Goal: Information Seeking & Learning: Check status

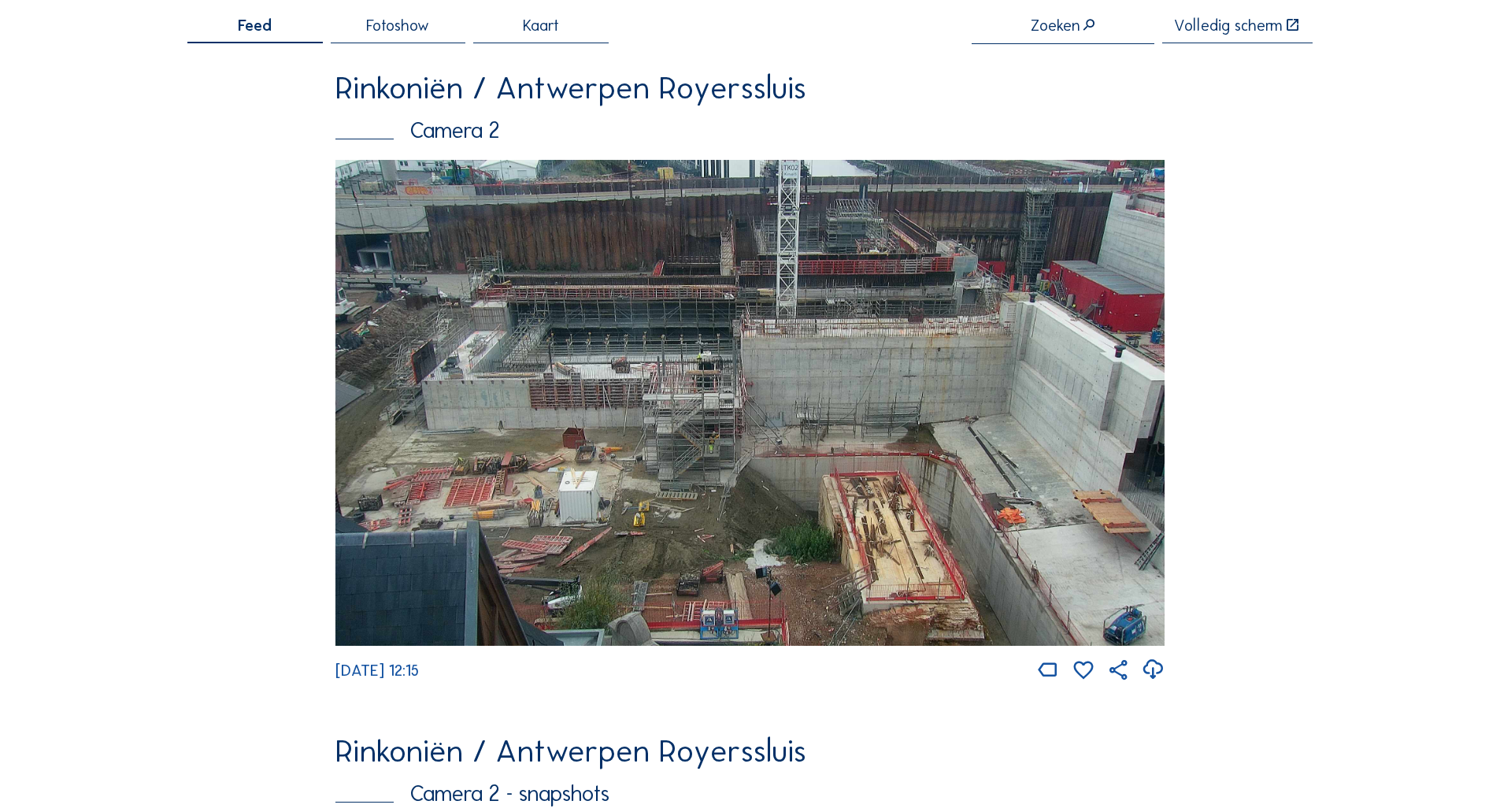
scroll to position [236, 0]
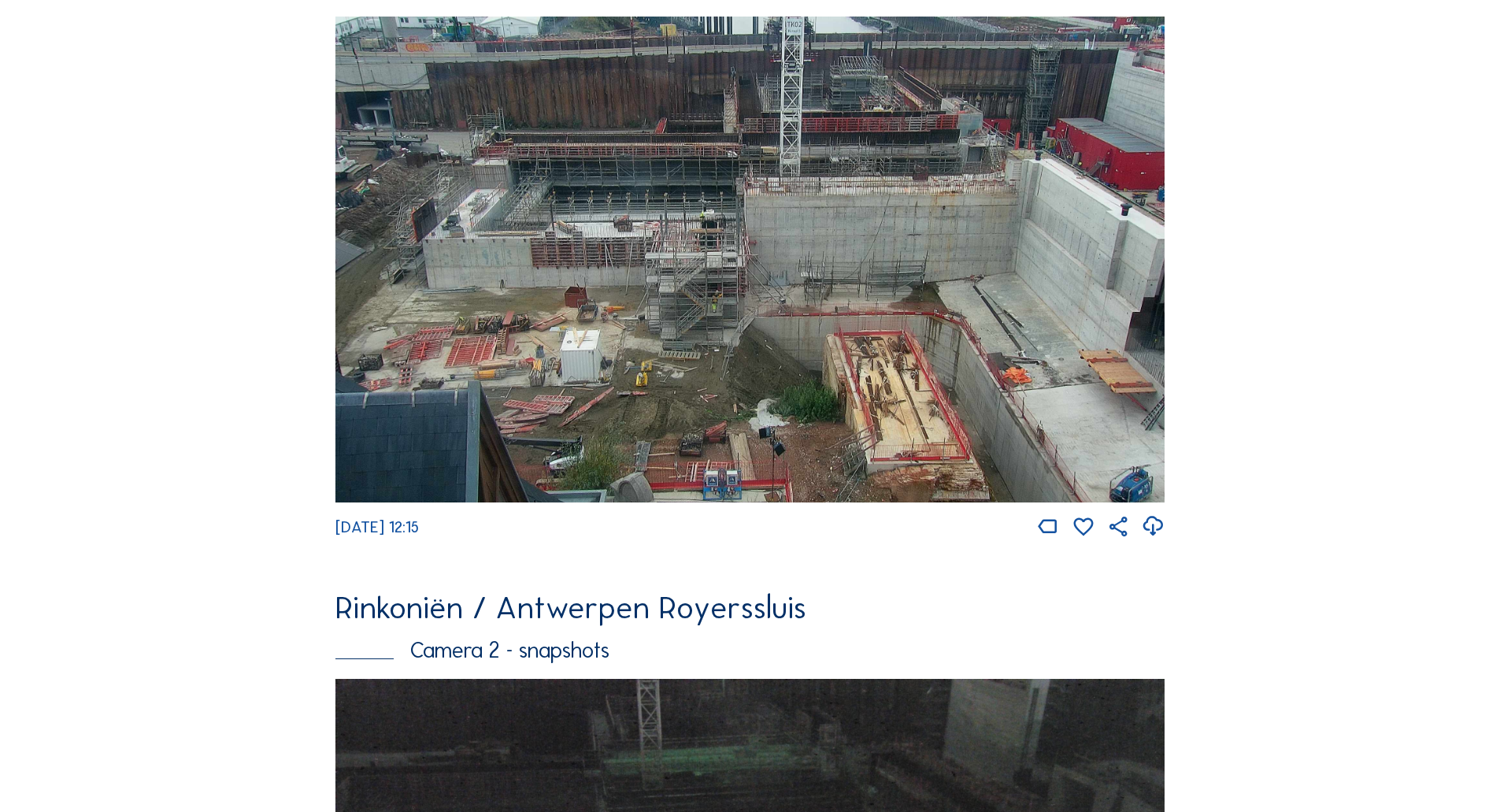
click at [452, 222] on img at bounding box center [750, 260] width 829 height 487
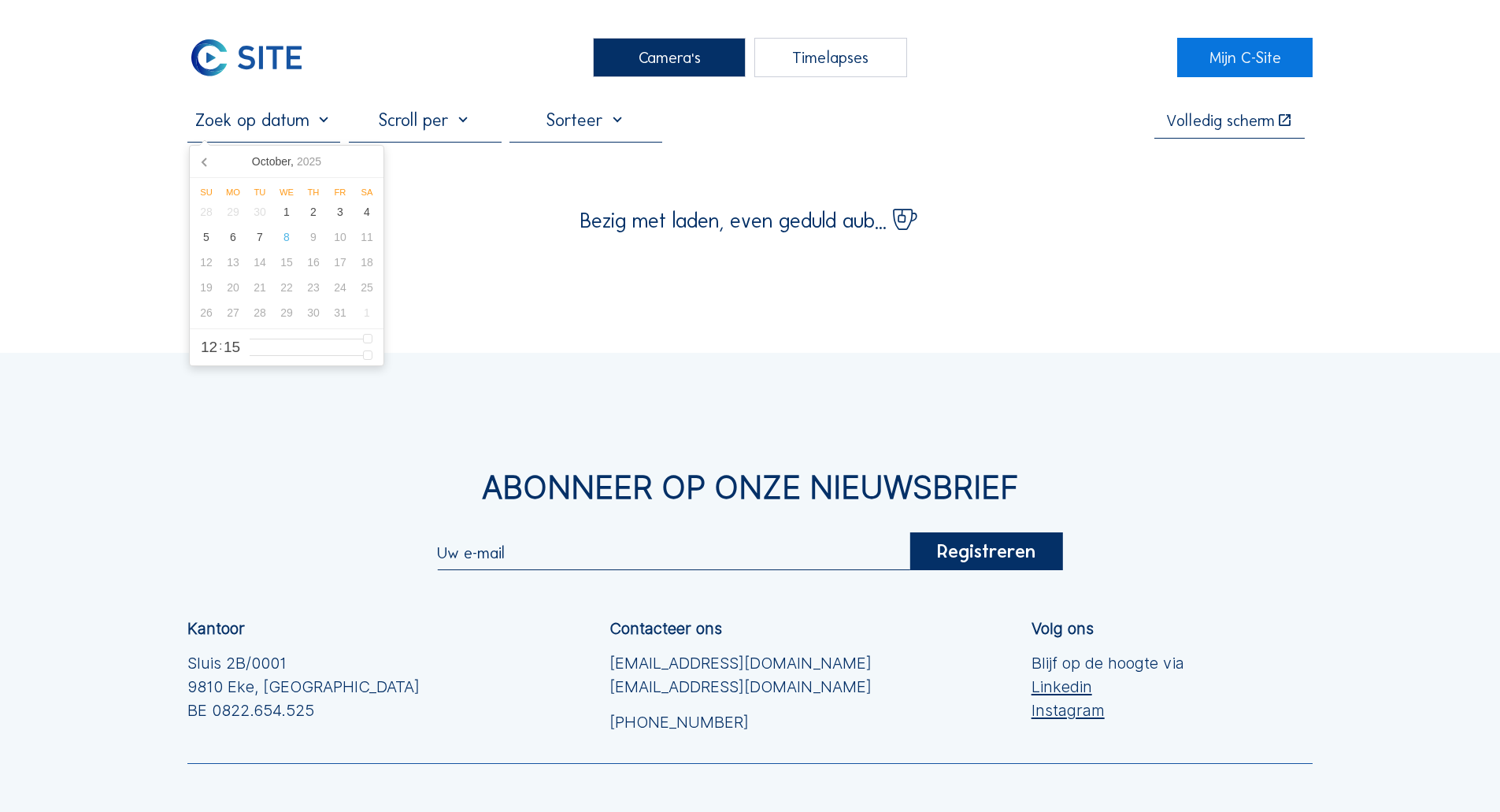
click at [255, 131] on input "text" at bounding box center [264, 119] width 153 height 21
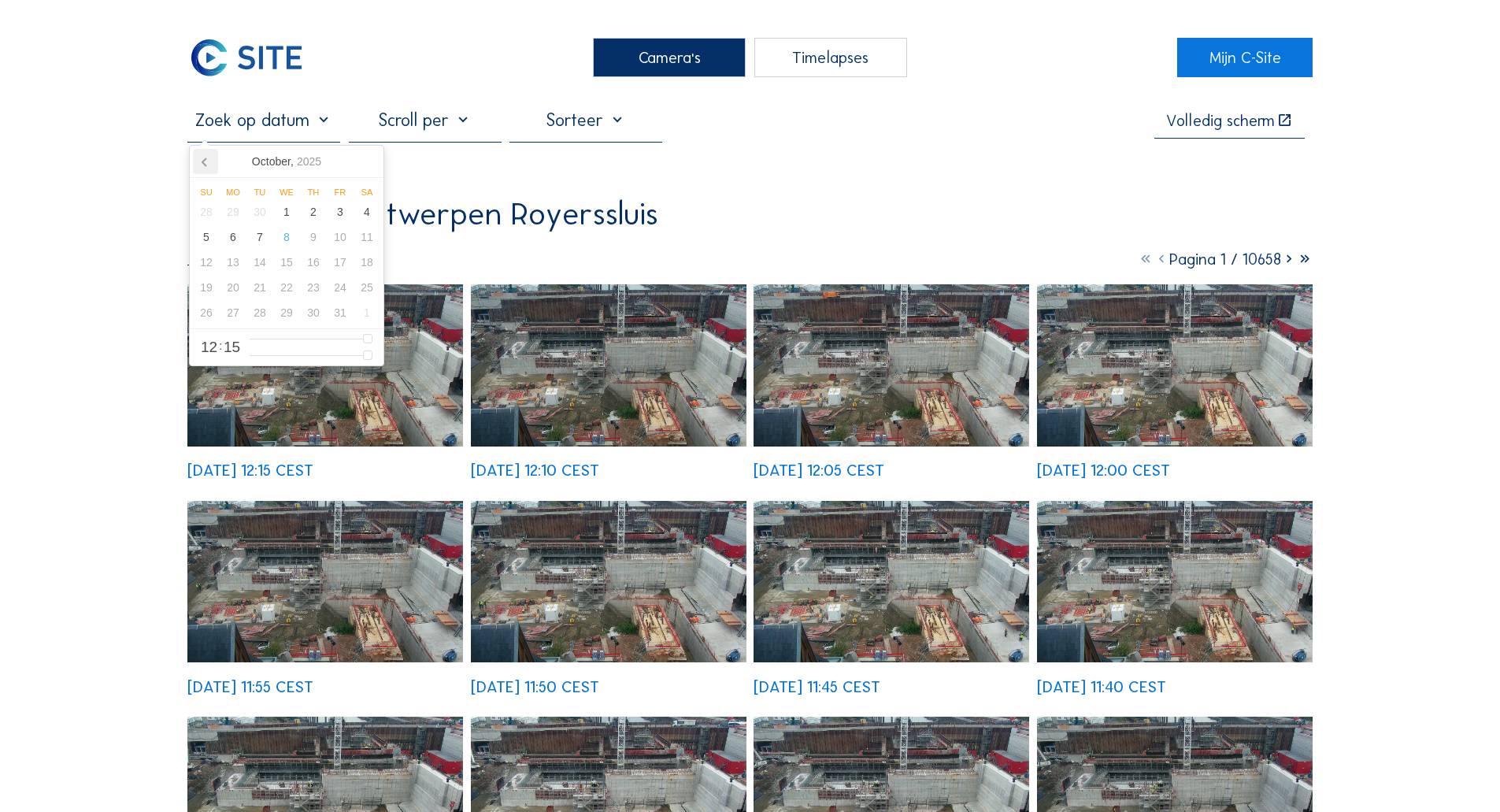
click at [199, 158] on icon at bounding box center [205, 161] width 25 height 25
click at [332, 292] on div "22" at bounding box center [340, 287] width 27 height 25
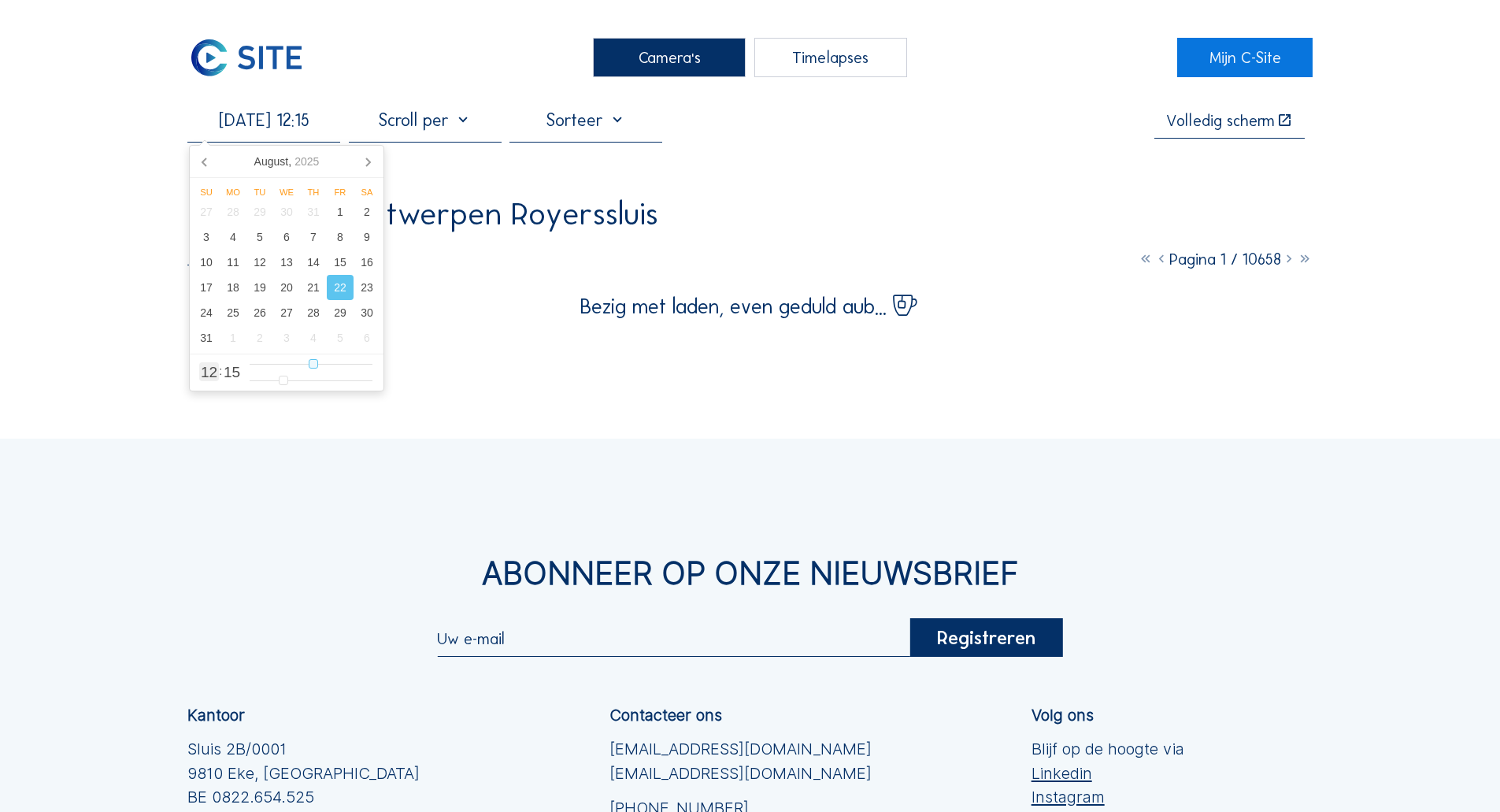
type input "[DATE] 07:15"
type input "7"
type input "[DATE] 05:15"
type input "5"
type input "[DATE] 04:15"
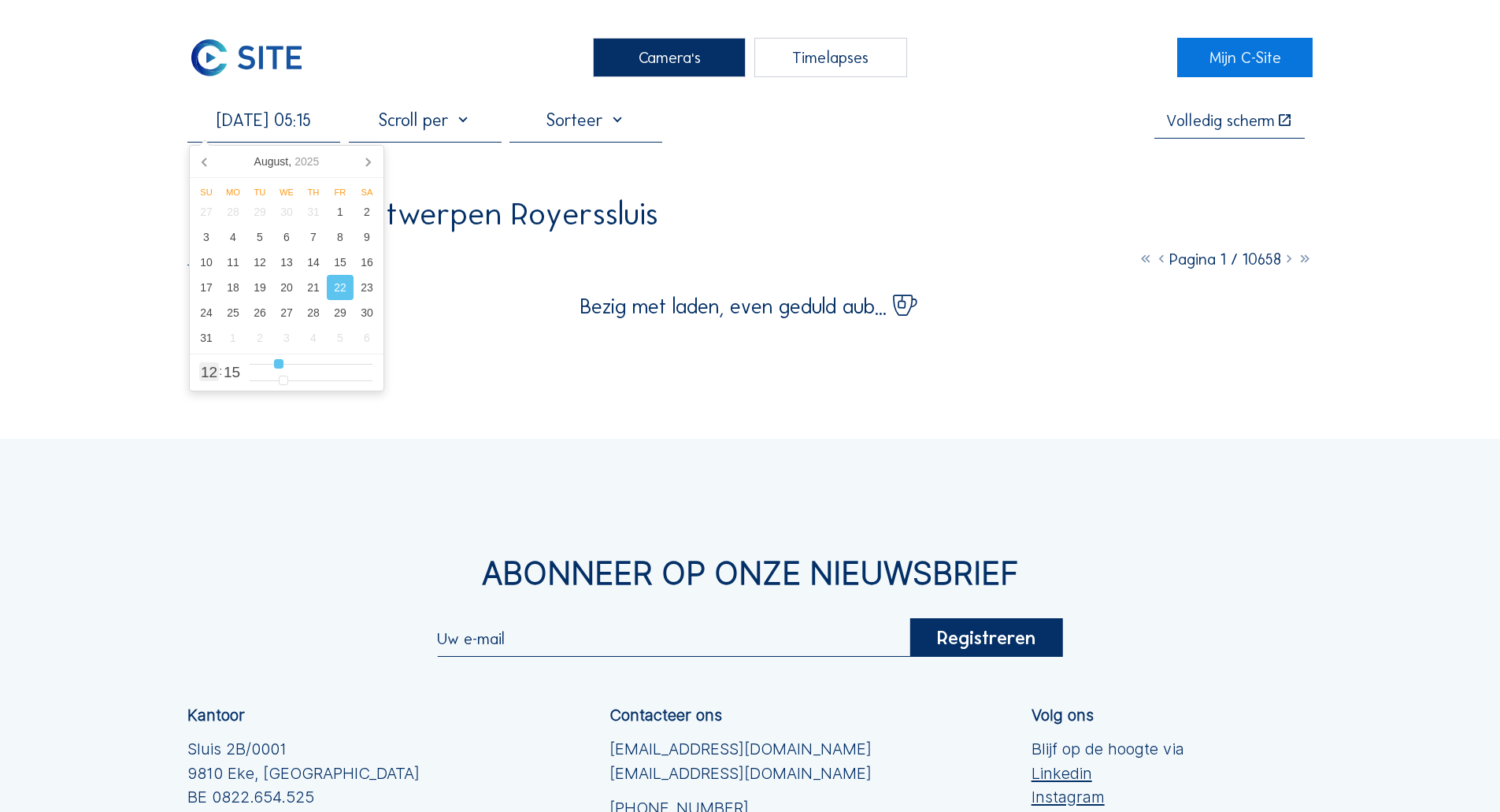
type input "4"
type input "[DATE] 05:15"
drag, startPoint x: 287, startPoint y: 369, endPoint x: 278, endPoint y: 368, distance: 9.1
type input "5"
click at [278, 368] on input "range" at bounding box center [311, 365] width 123 height 14
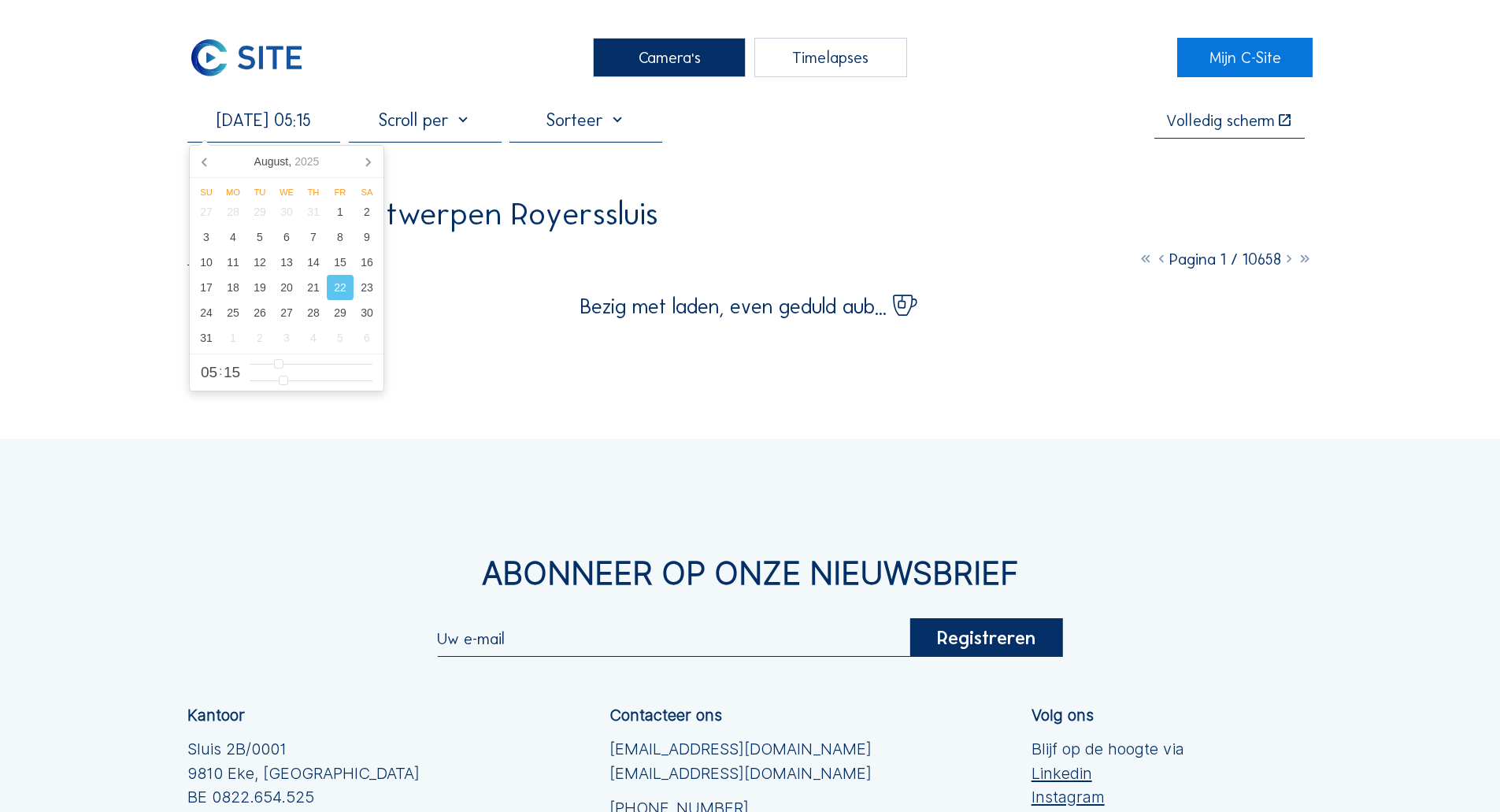
click at [105, 306] on div "Camera's Timelapses Mijn C-Site [DATE] 05:15 Volledig [PERSON_NAME] Rinkoniën /…" at bounding box center [750, 540] width 1500 height 1082
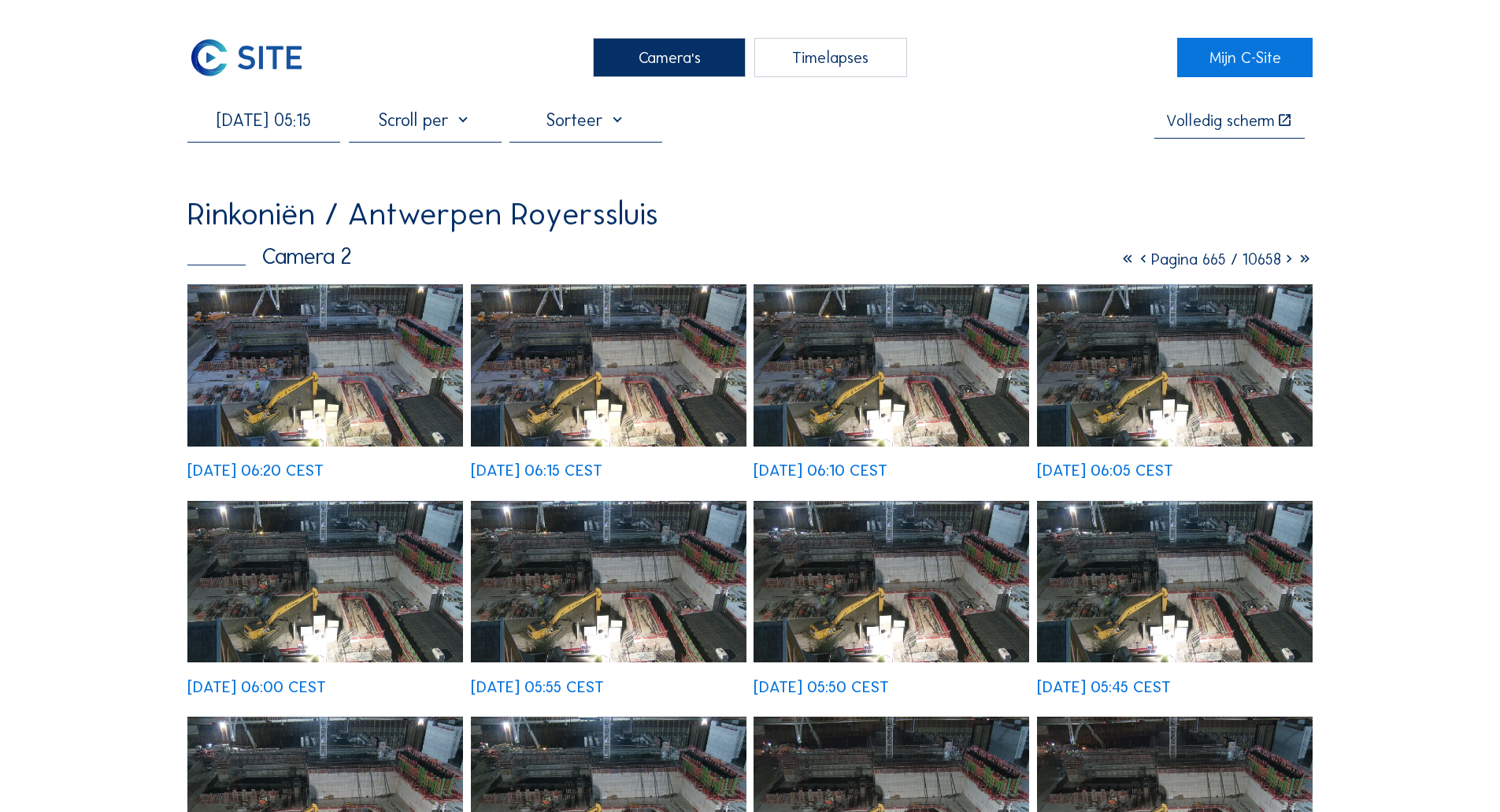
click at [263, 403] on img at bounding box center [325, 365] width 276 height 162
click at [253, 50] on img at bounding box center [246, 58] width 118 height 40
